Goal: Transaction & Acquisition: Purchase product/service

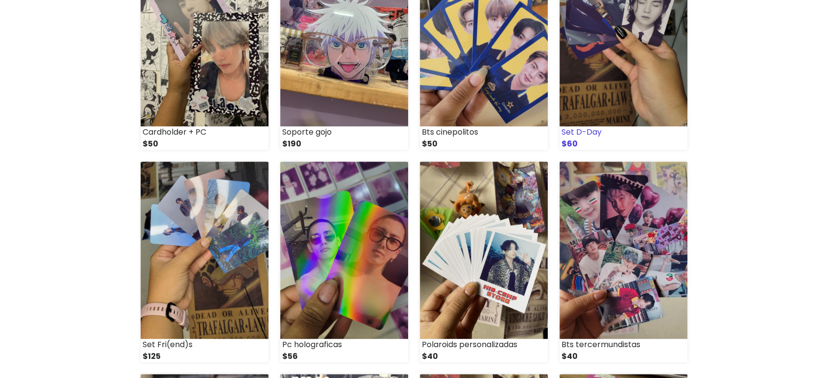
scroll to position [396, 0]
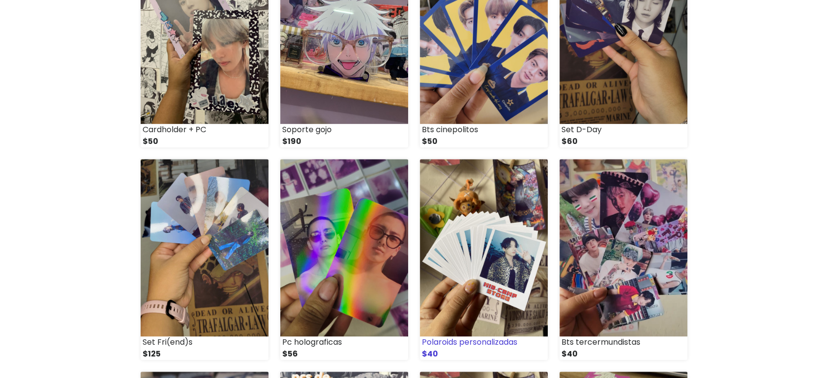
click at [505, 305] on img at bounding box center [484, 247] width 128 height 177
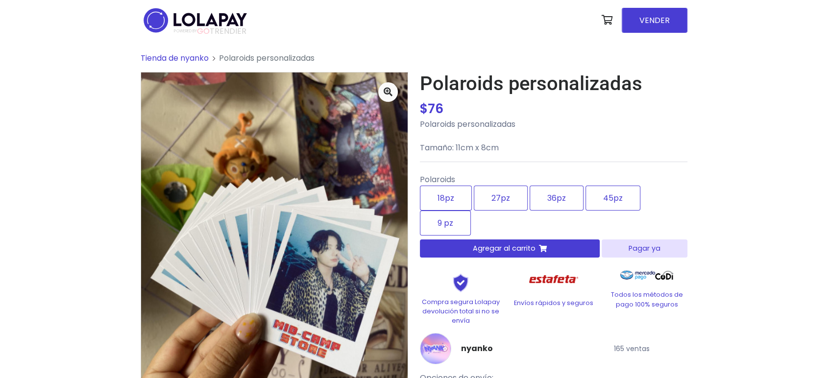
scroll to position [74, 0]
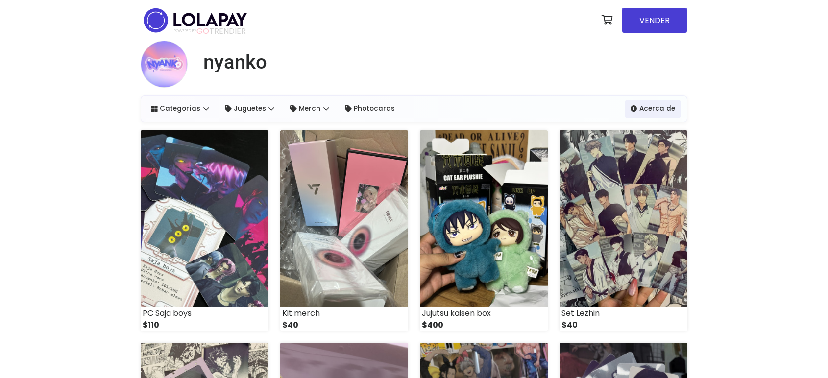
scroll to position [396, 0]
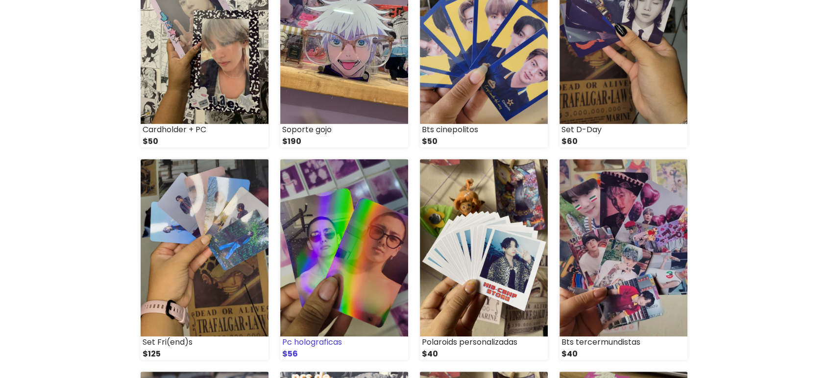
click at [350, 296] on img at bounding box center [344, 247] width 128 height 177
